Goal: Check status: Check status

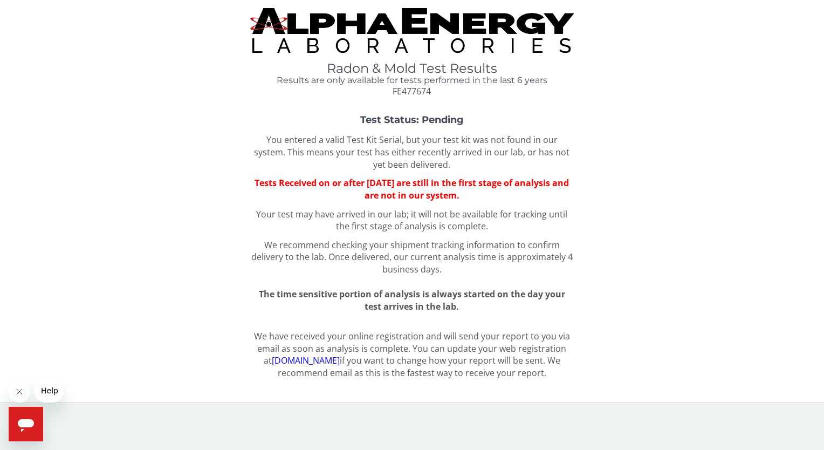
click at [401, 47] on img at bounding box center [411, 30] width 323 height 45
